Goal: Navigation & Orientation: Find specific page/section

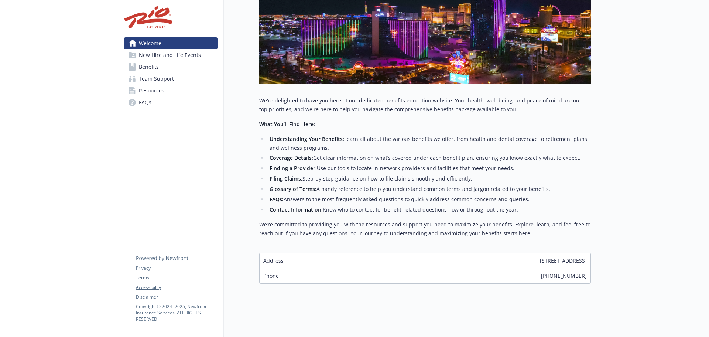
scroll to position [153, 0]
